Goal: Navigation & Orientation: Find specific page/section

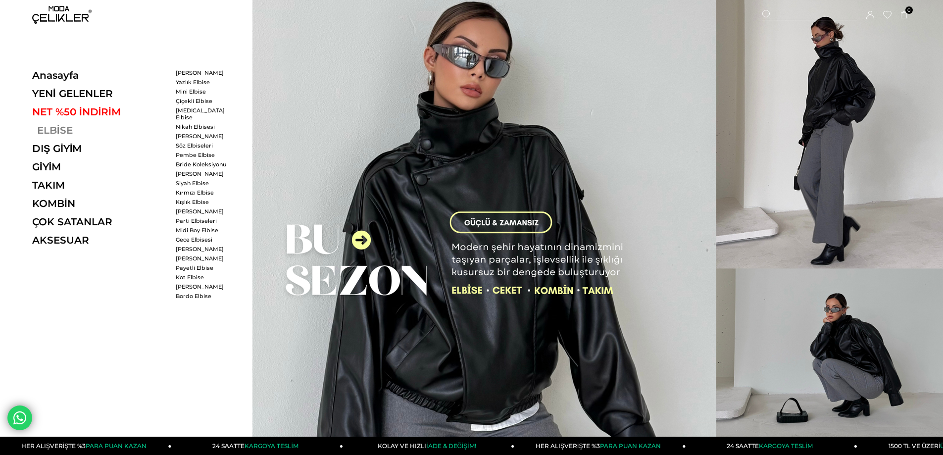
click at [50, 127] on link "ELBİSE" at bounding box center [100, 130] width 136 height 12
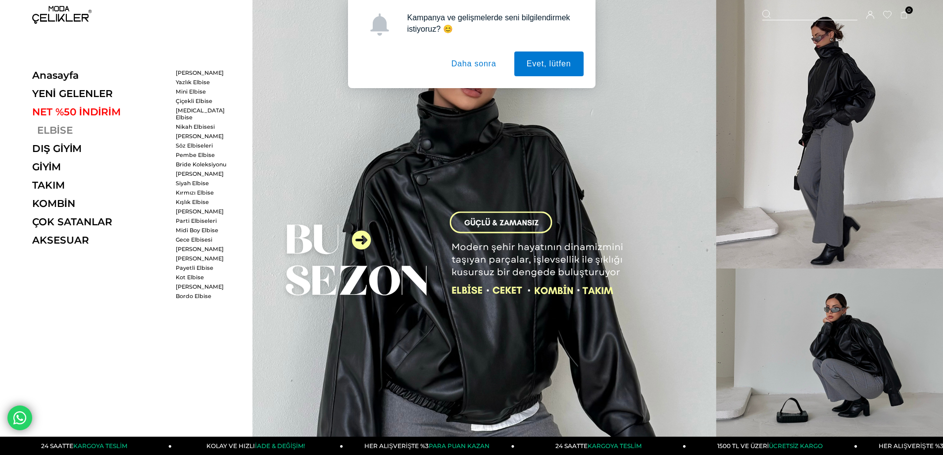
click at [52, 132] on link "ELBİSE" at bounding box center [100, 130] width 136 height 12
click at [49, 130] on link "ELBİSE" at bounding box center [100, 130] width 136 height 12
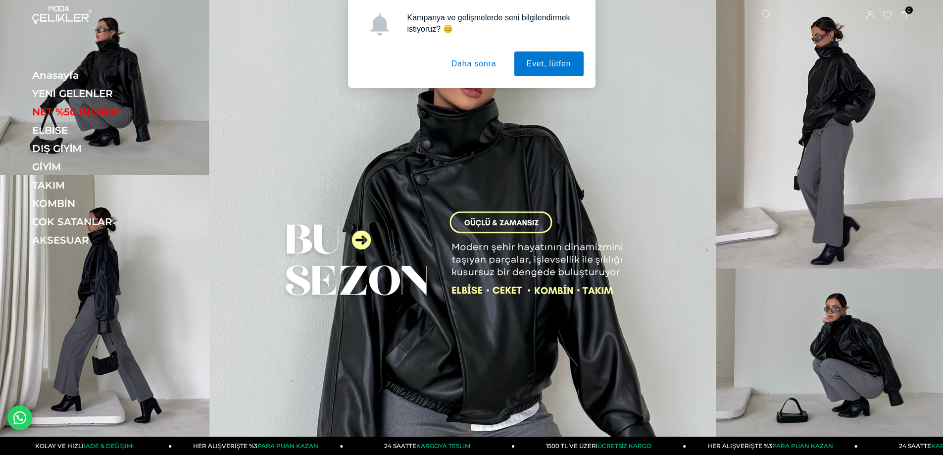
click at [476, 64] on button "Daha sonra" at bounding box center [474, 63] width 70 height 25
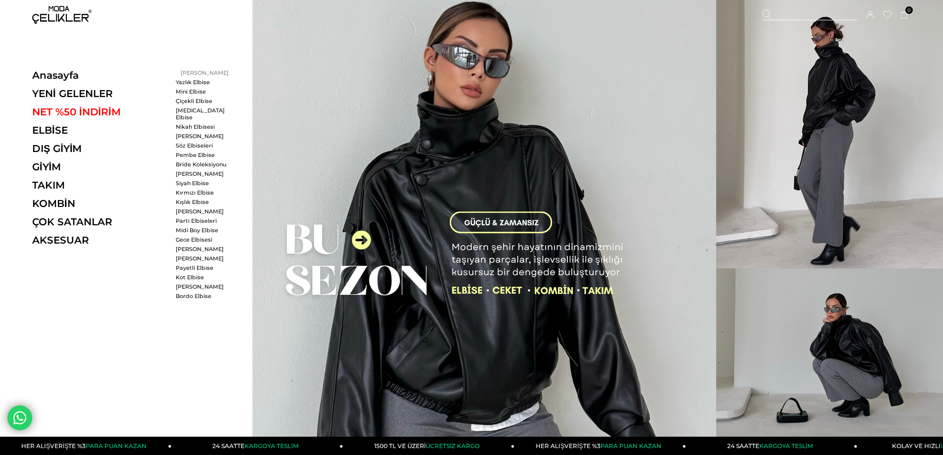
click at [201, 72] on link "[PERSON_NAME]" at bounding box center [204, 72] width 57 height 7
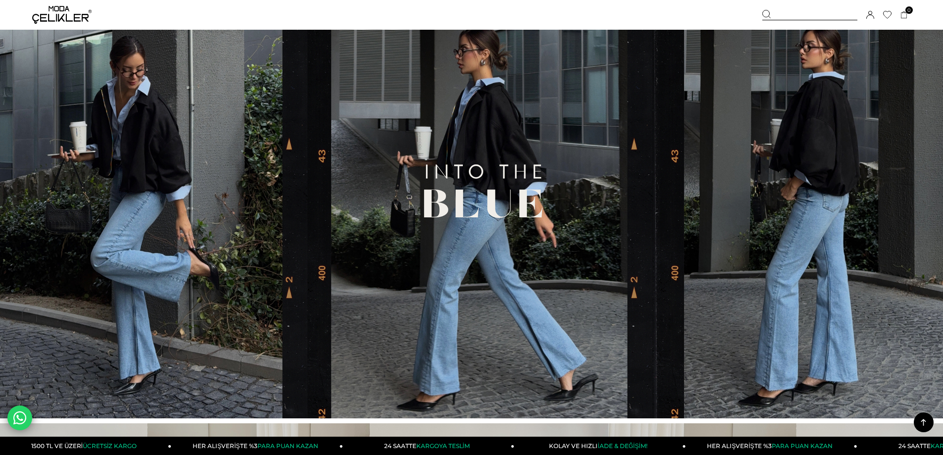
scroll to position [495, 0]
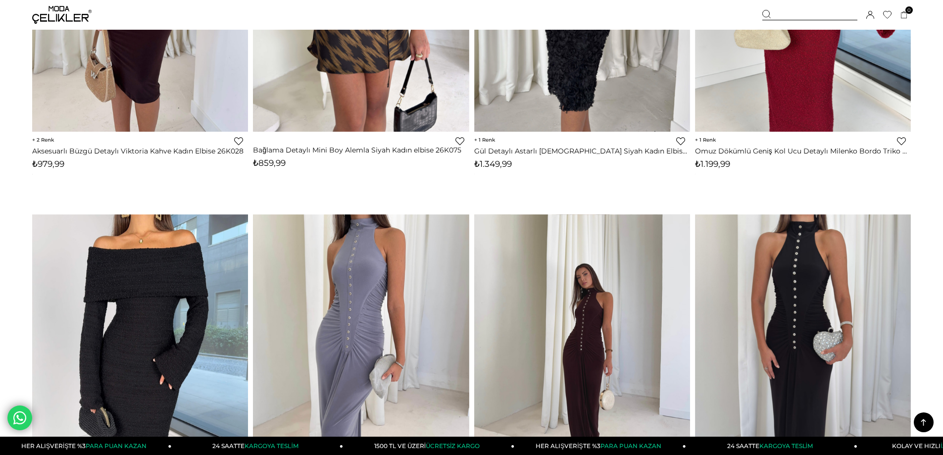
scroll to position [6386, 0]
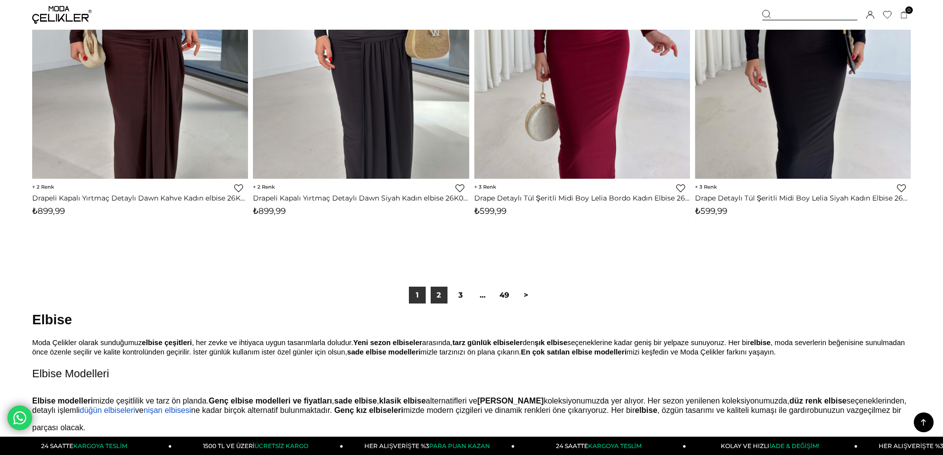
click at [438, 295] on link "2" at bounding box center [439, 295] width 17 height 17
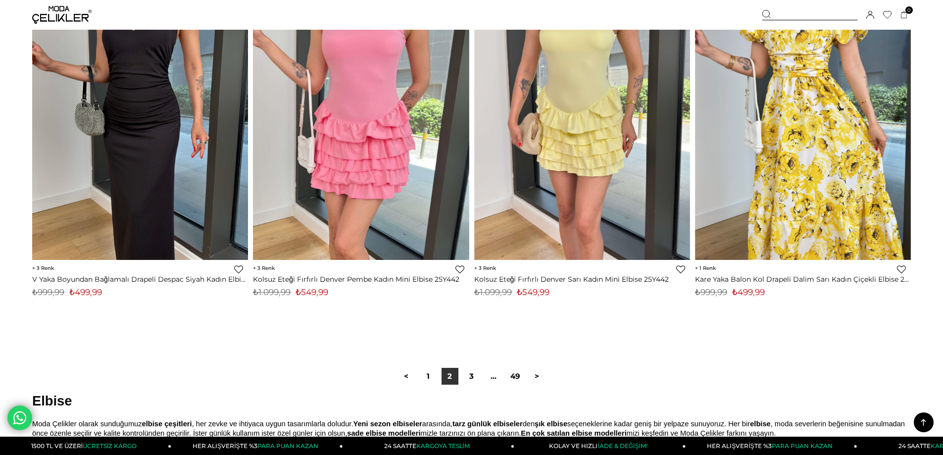
scroll to position [7327, 0]
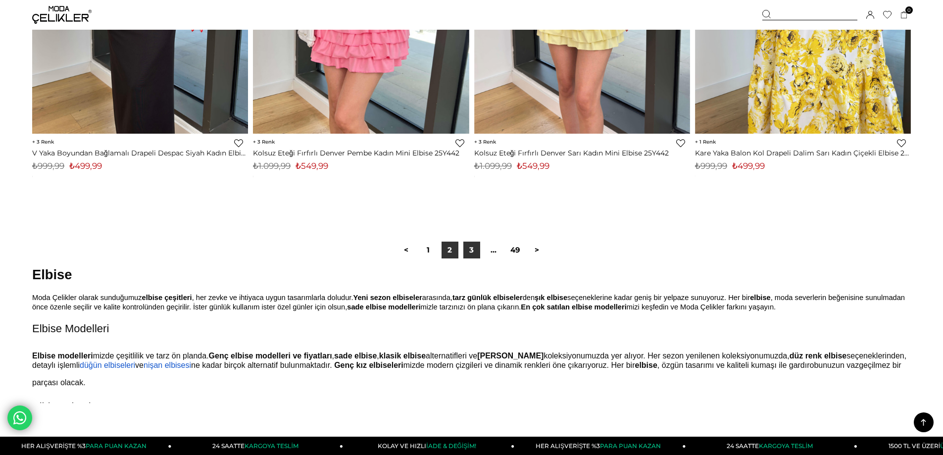
click at [476, 251] on link "3" at bounding box center [471, 250] width 17 height 17
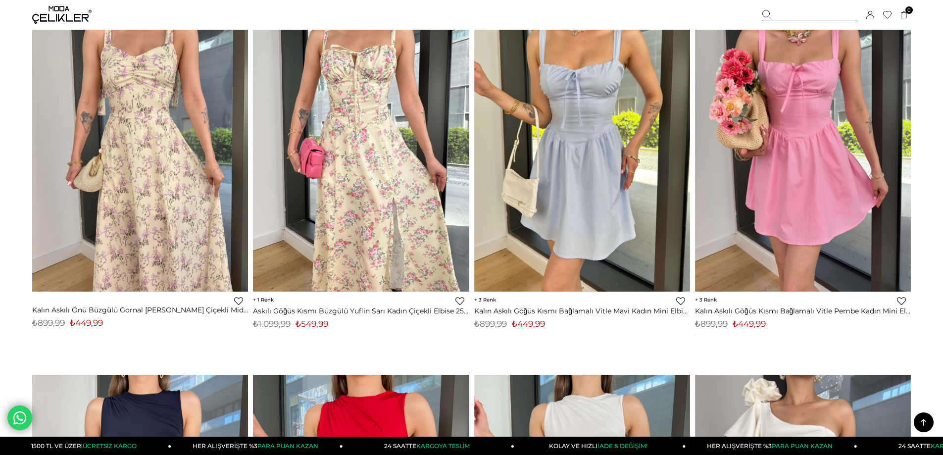
scroll to position [5891, 0]
